Goal: Communication & Community: Answer question/provide support

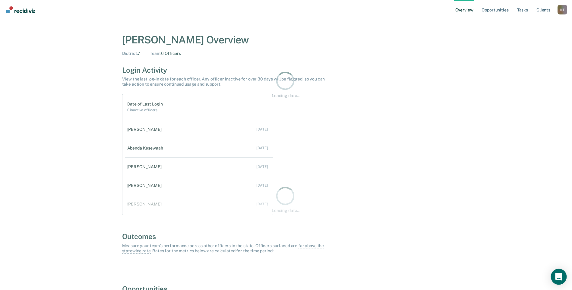
click at [565, 276] on div "Open Intercom Messenger" at bounding box center [559, 277] width 16 height 16
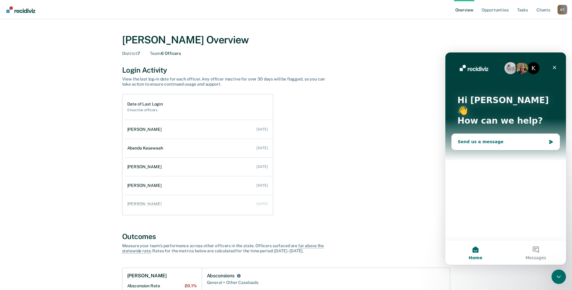
click at [465, 139] on div "Send us a message" at bounding box center [502, 142] width 88 height 6
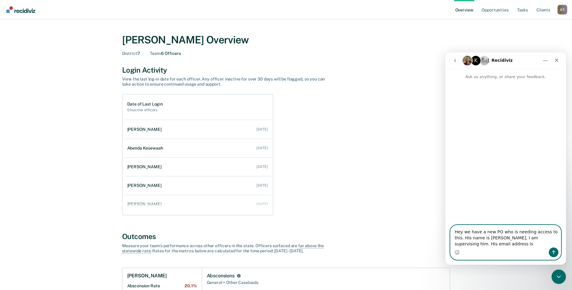
click at [496, 244] on textarea "Hey we have a new PO who is needing access to this. His name is [PERSON_NAME], …" at bounding box center [506, 236] width 110 height 22
type textarea "Hey we have a new PO who is needing access to this. His name is [PERSON_NAME], …"
click at [558, 254] on button "Send a message…" at bounding box center [554, 253] width 10 height 10
